Goal: Task Accomplishment & Management: Manage account settings

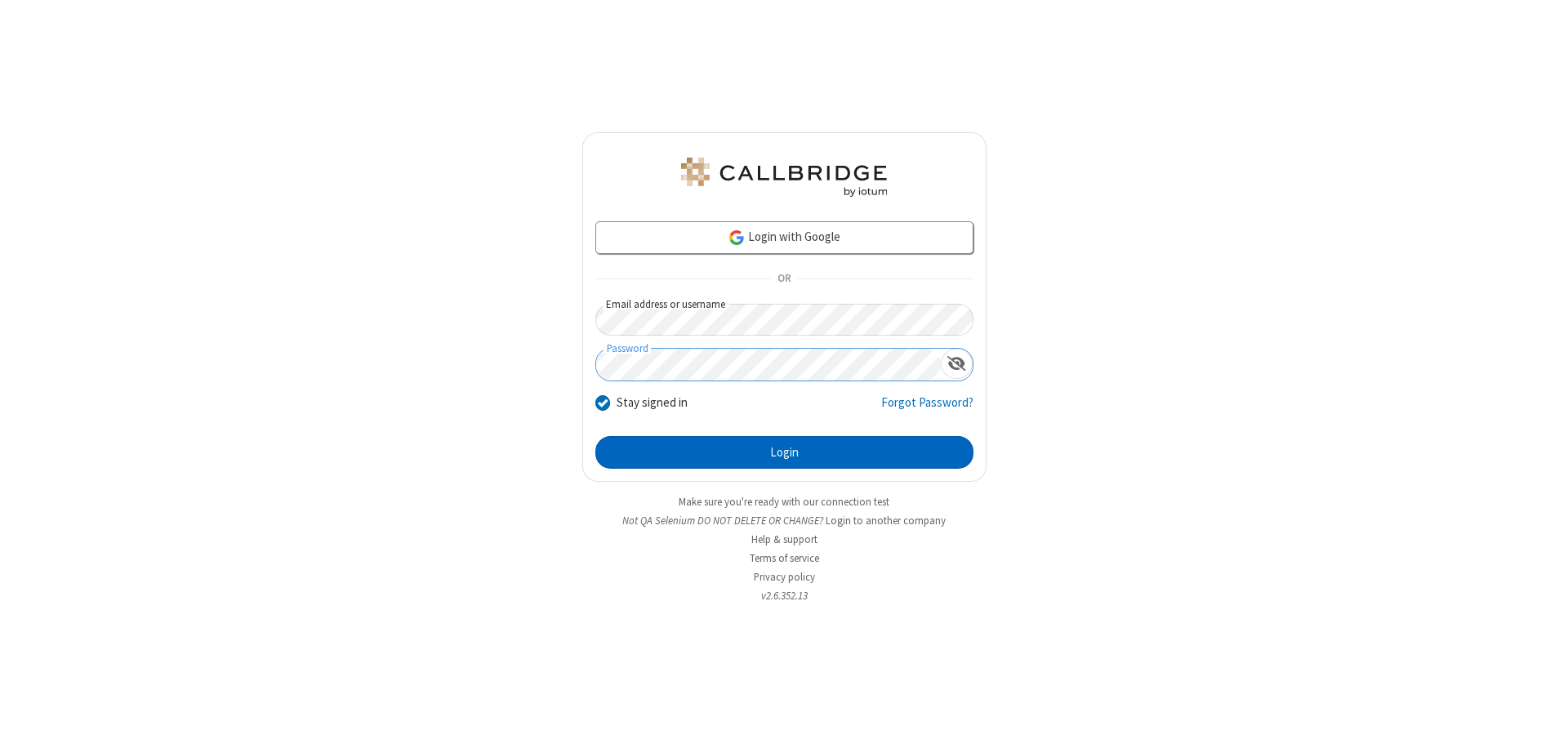
click at [784, 453] on button "Login" at bounding box center [785, 452] width 378 height 33
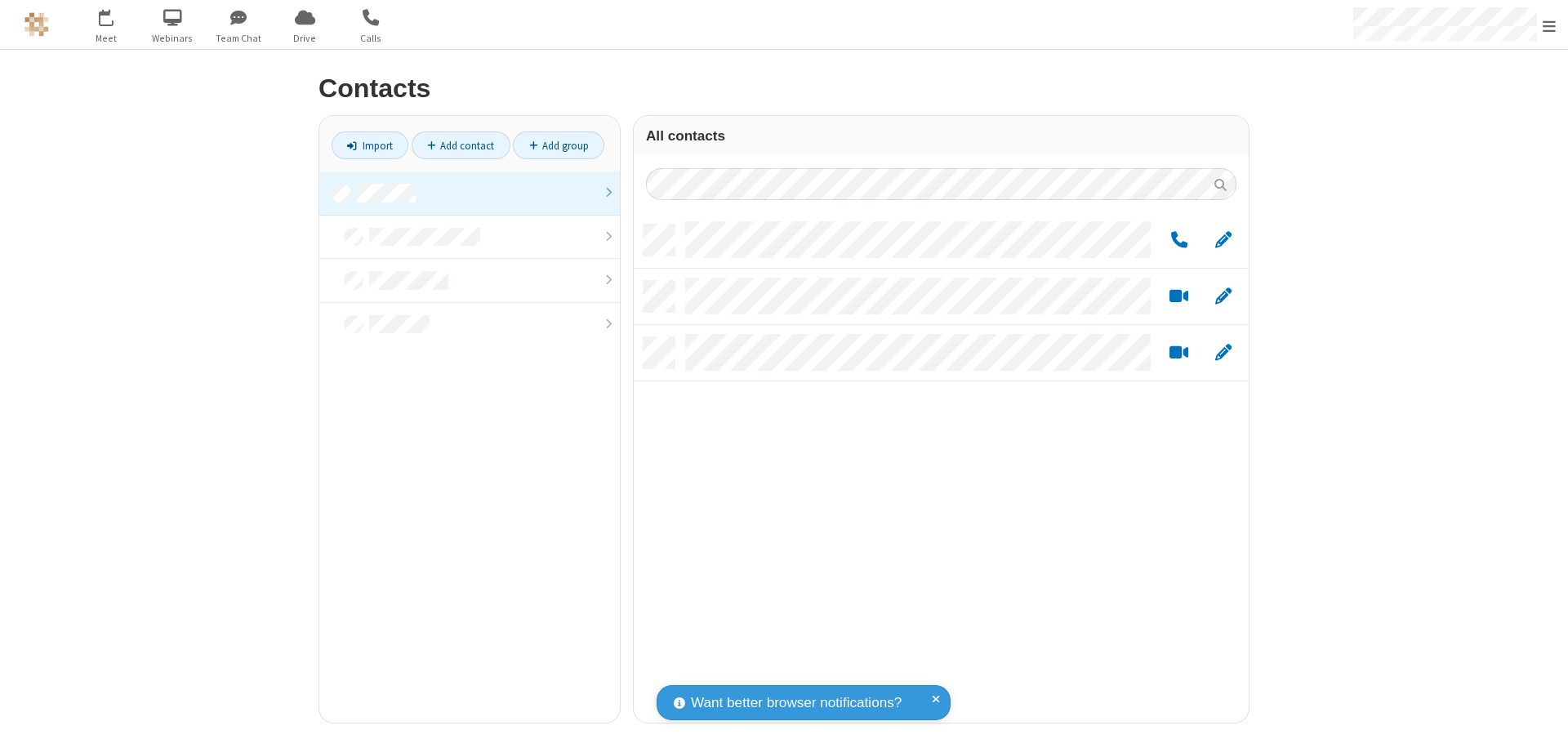
click at [470, 193] on link at bounding box center [469, 193] width 300 height 44
click at [1224, 239] on span "Edit" at bounding box center [1223, 241] width 16 height 21
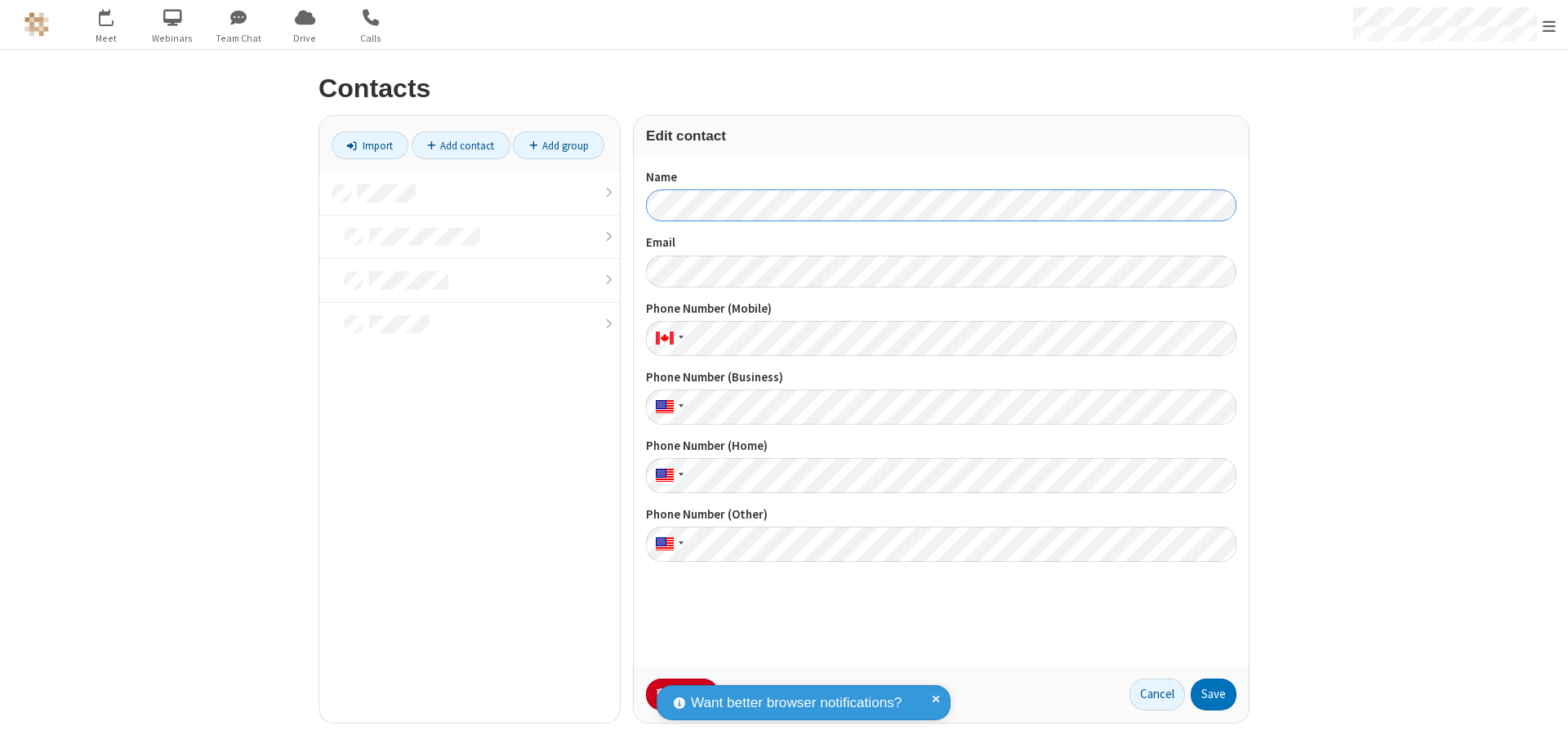
click at [1214, 694] on button "Save" at bounding box center [1213, 694] width 46 height 33
